Goal: Register for event/course

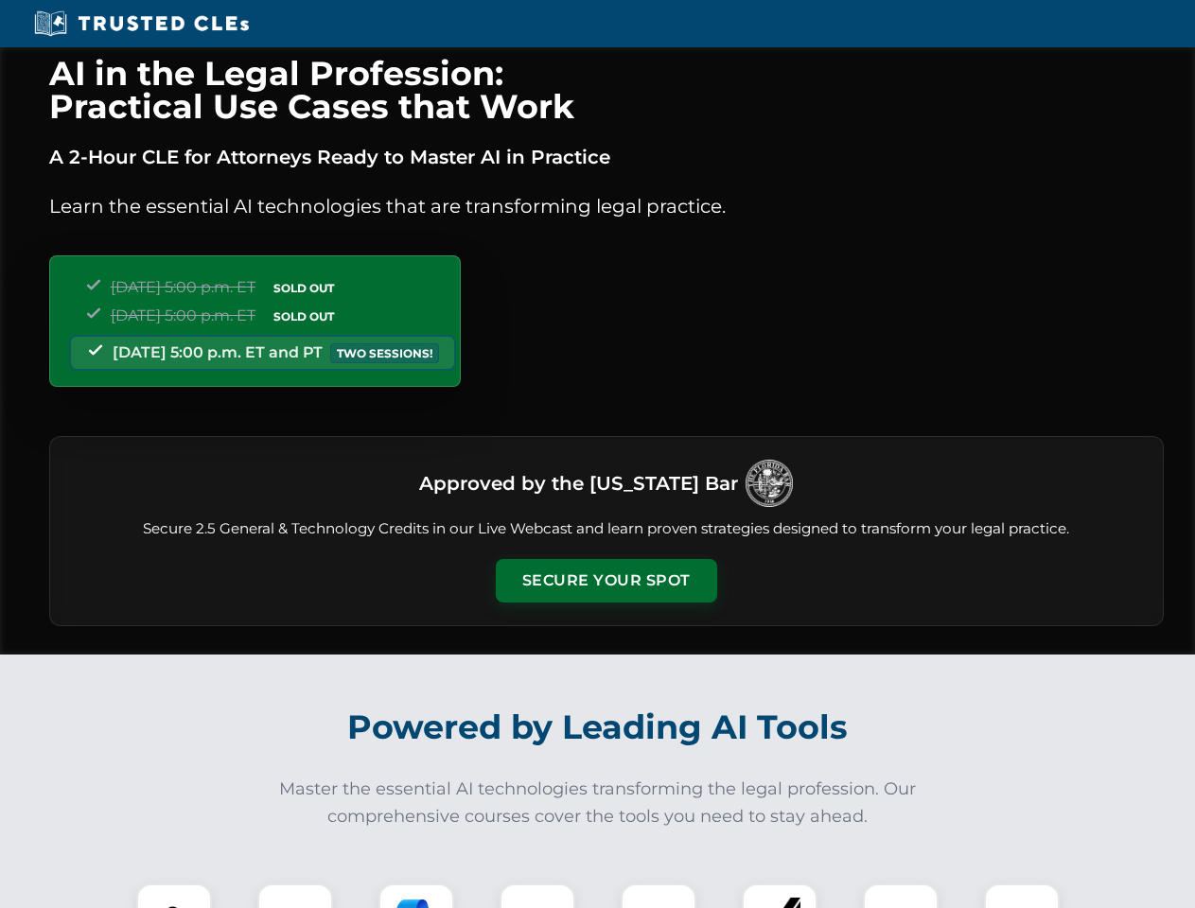
click at [605, 581] on button "Secure Your Spot" at bounding box center [606, 581] width 221 height 44
click at [174, 896] on img at bounding box center [174, 921] width 55 height 55
click at [295, 896] on div at bounding box center [295, 921] width 76 height 76
